Goal: Information Seeking & Learning: Learn about a topic

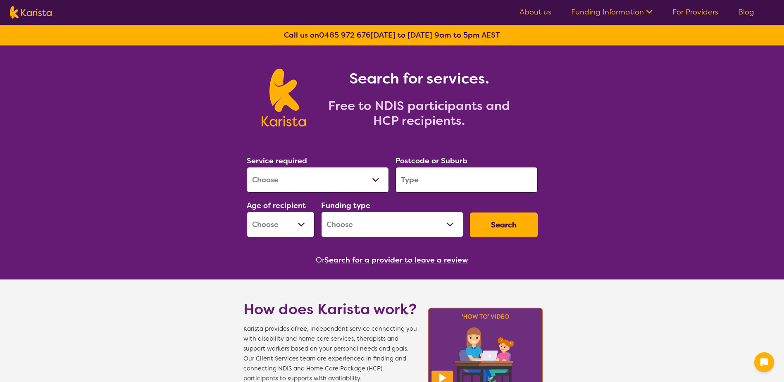
select select "[MEDICAL_DATA]"
click at [247, 167] on select "Allied Health Assistant Assessment ([MEDICAL_DATA] or [MEDICAL_DATA]) Behaviour…" at bounding box center [318, 180] width 142 height 26
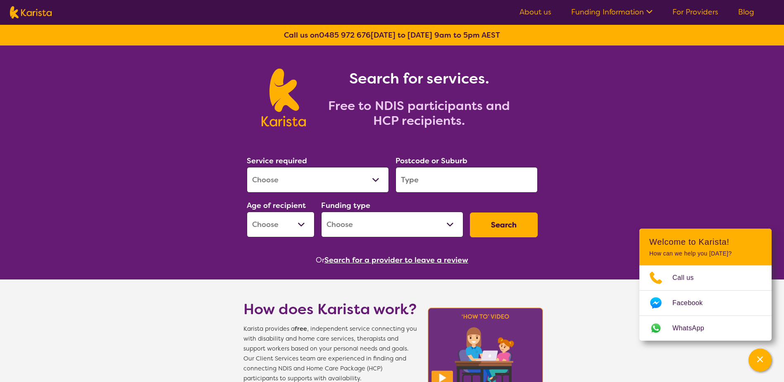
click at [430, 184] on input "search" at bounding box center [466, 180] width 142 height 26
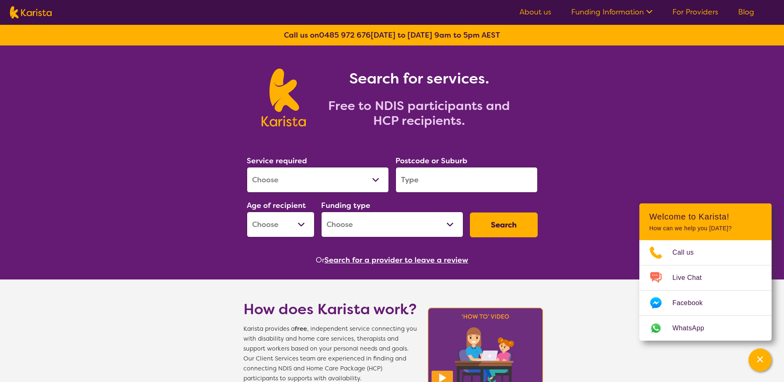
click at [430, 183] on input "search" at bounding box center [466, 180] width 142 height 26
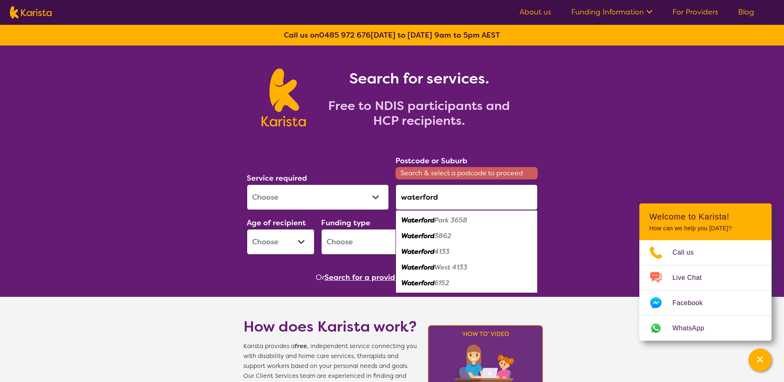
click at [464, 269] on em "West 4133" at bounding box center [450, 267] width 33 height 9
type input "4133"
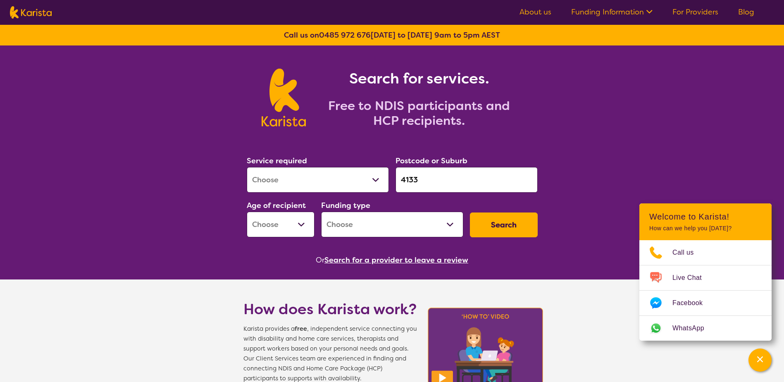
click at [292, 228] on select "Early Childhood - 0 to 9 Child - 10 to 11 Adolescent - 12 to 17 Adult - 18 to 6…" at bounding box center [281, 225] width 68 height 26
select select "AD"
click at [247, 212] on select "Early Childhood - 0 to 9 Child - 10 to 11 Adolescent - 12 to 17 Adult - 18 to 6…" at bounding box center [281, 225] width 68 height 26
click at [424, 226] on select "Home Care Package (HCP) National Disability Insurance Scheme (NDIS) I don't know" at bounding box center [392, 225] width 142 height 26
select select "NDIS"
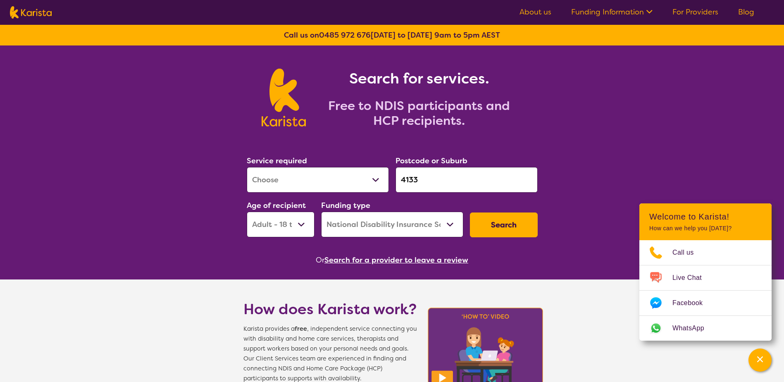
click at [321, 212] on select "Home Care Package (HCP) National Disability Insurance Scheme (NDIS) I don't know" at bounding box center [392, 225] width 142 height 26
click at [516, 223] on button "Search" at bounding box center [504, 224] width 68 height 25
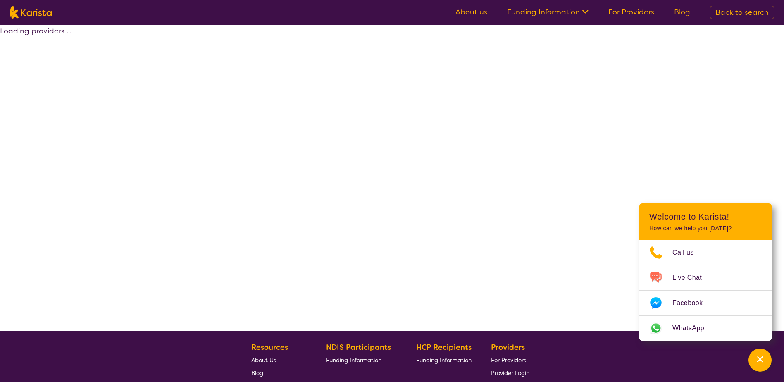
select select "by_score"
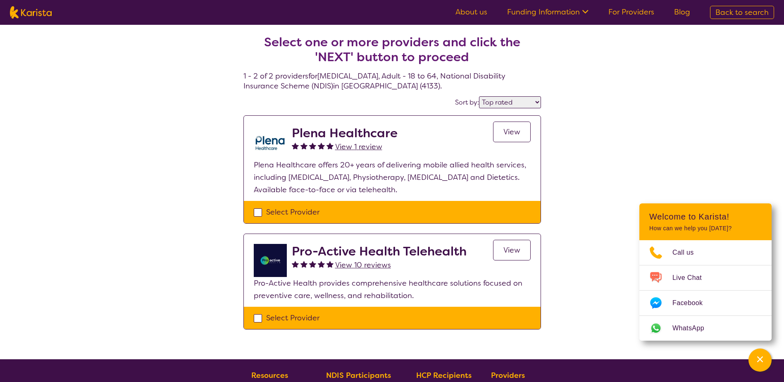
click at [506, 129] on span "View" at bounding box center [511, 132] width 17 height 10
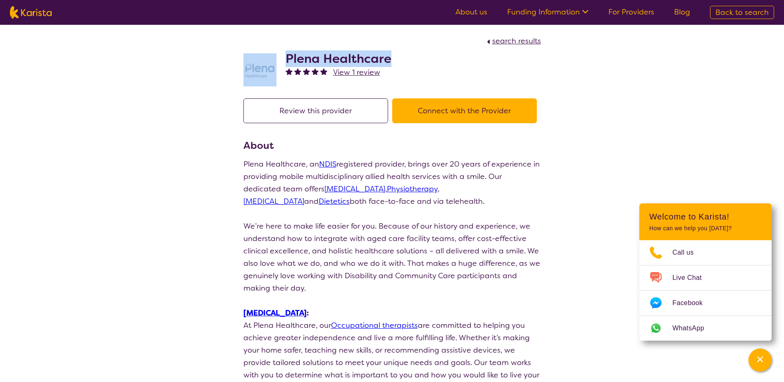
drag, startPoint x: 423, startPoint y: 60, endPoint x: 280, endPoint y: 63, distance: 143.8
click at [280, 63] on div "Plena Healthcare View 1 review" at bounding box center [391, 67] width 297 height 41
copy div "Plena Healthcare"
